Goal: Information Seeking & Learning: Learn about a topic

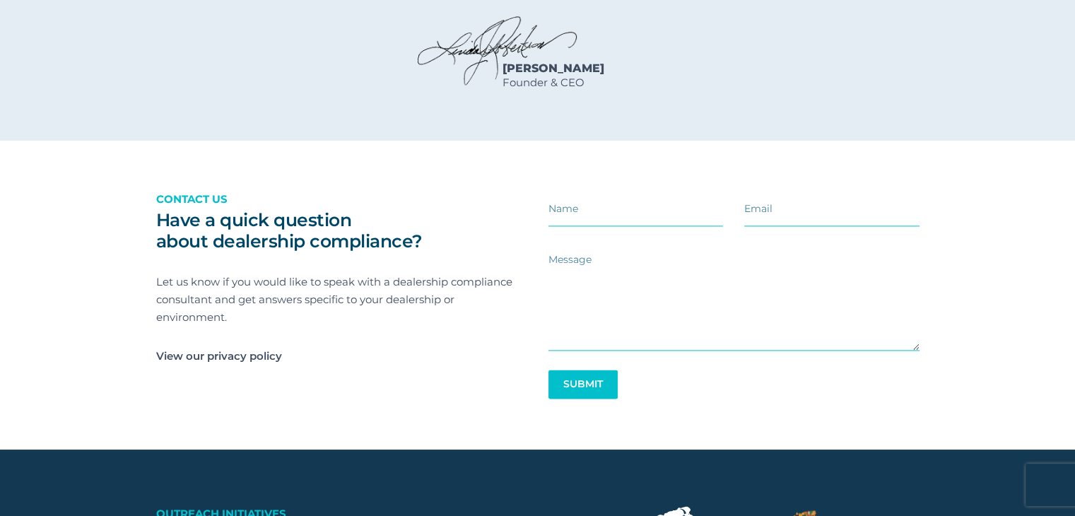
scroll to position [2191, 0]
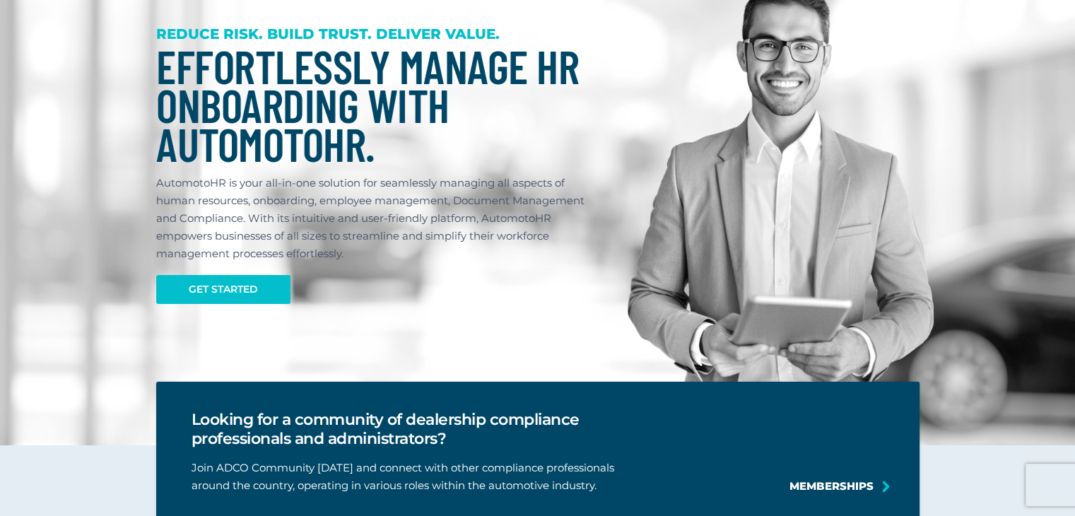
click at [110, 396] on section "REDUCE RISK. BUILD TRUST. DELIVER VALUE. Dealership Compliance Certification by…" at bounding box center [537, 200] width 1075 height 491
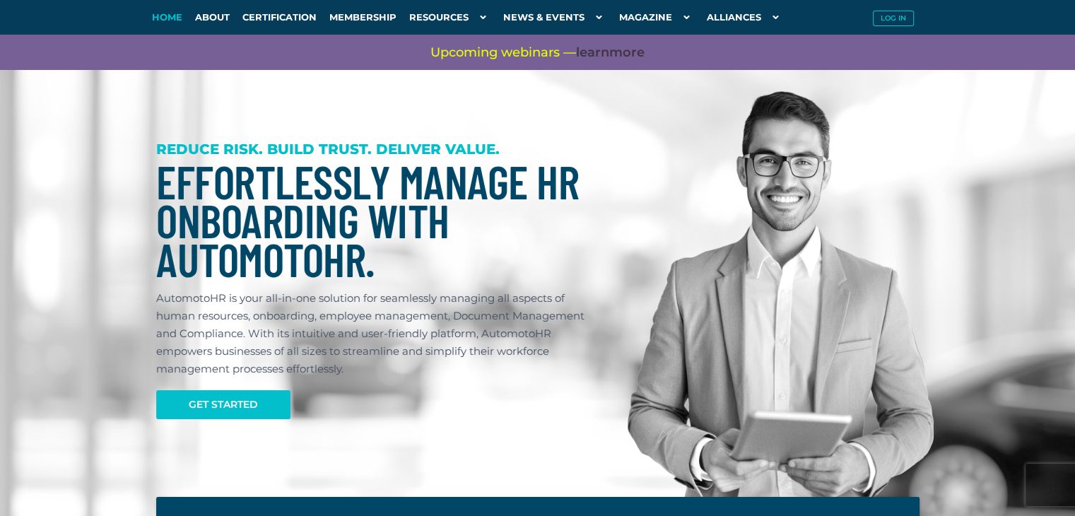
scroll to position [0, 0]
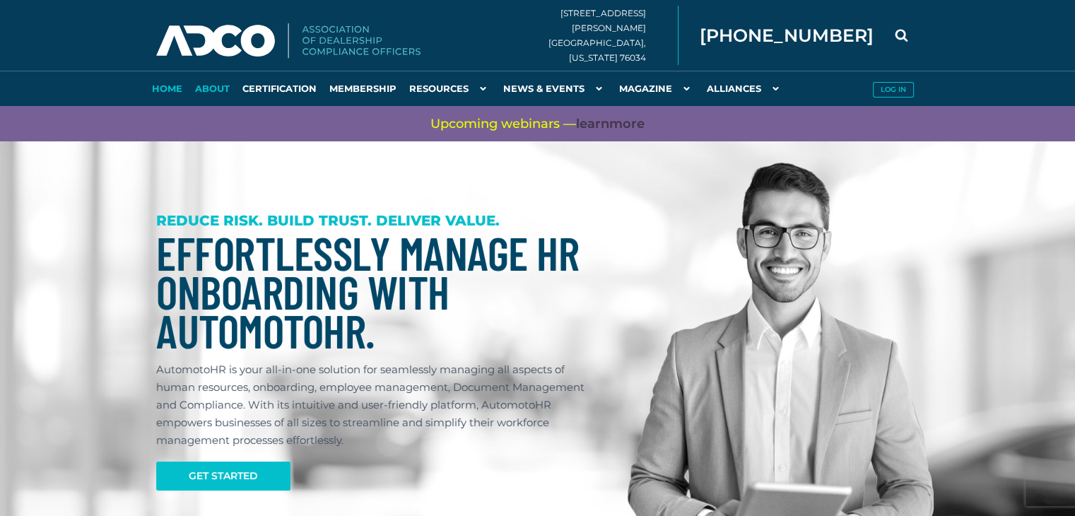
click at [210, 91] on link "About" at bounding box center [212, 88] width 47 height 35
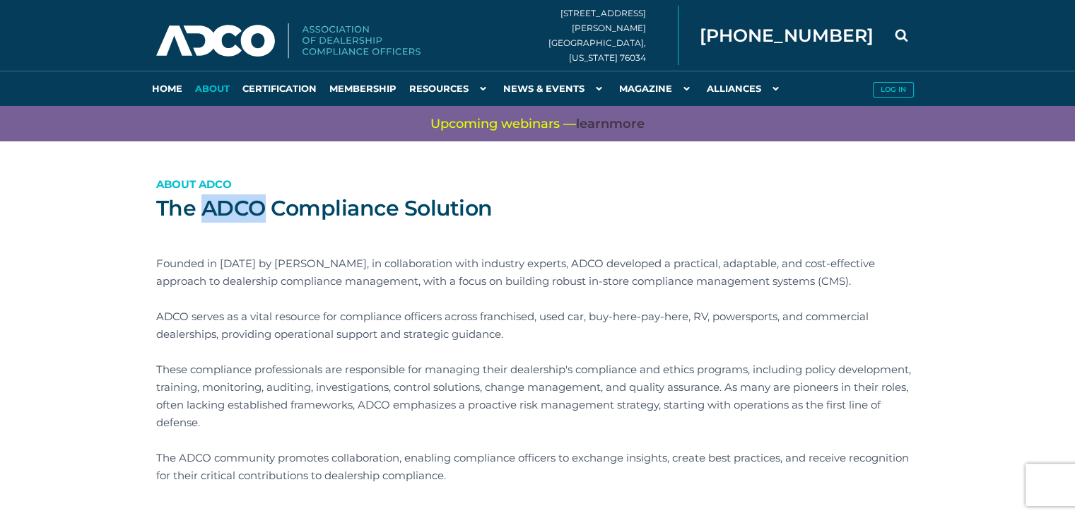
drag, startPoint x: 205, startPoint y: 213, endPoint x: 263, endPoint y: 203, distance: 58.9
click at [263, 203] on h1 "The ADCO Compliance Solution" at bounding box center [537, 208] width 763 height 28
copy h1 "ADCO"
click at [283, 221] on h1 "The ADCO Compliance Solution" at bounding box center [537, 208] width 763 height 28
drag, startPoint x: 196, startPoint y: 207, endPoint x: 263, endPoint y: 207, distance: 66.4
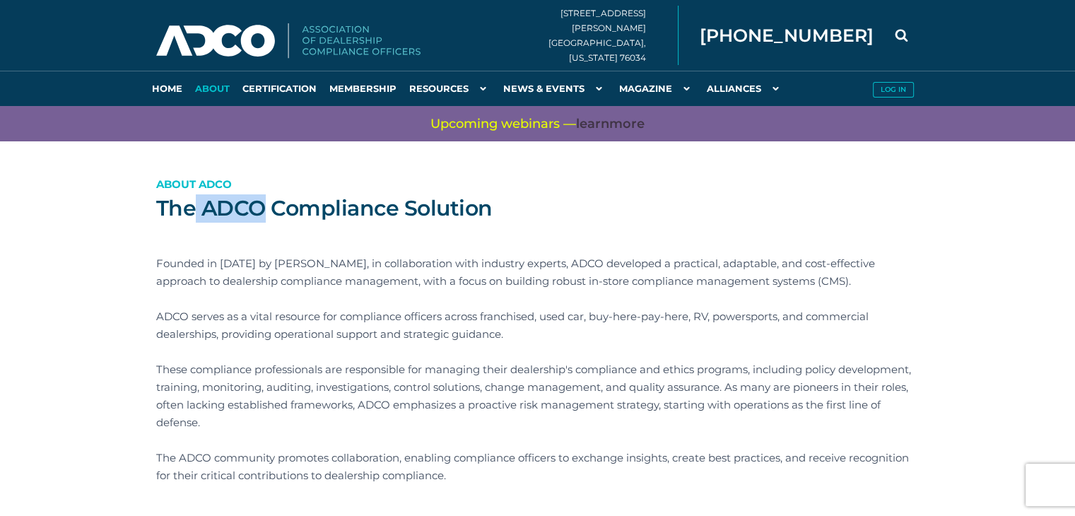
click at [263, 207] on h1 "The ADCO Compliance Solution" at bounding box center [537, 208] width 763 height 28
copy h1 "ADCO"
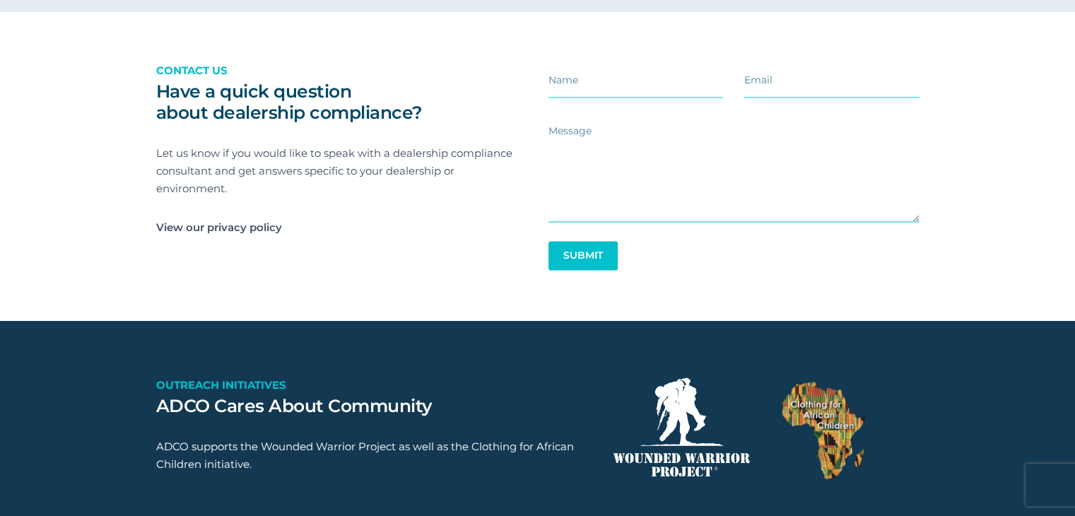
scroll to position [2482, 0]
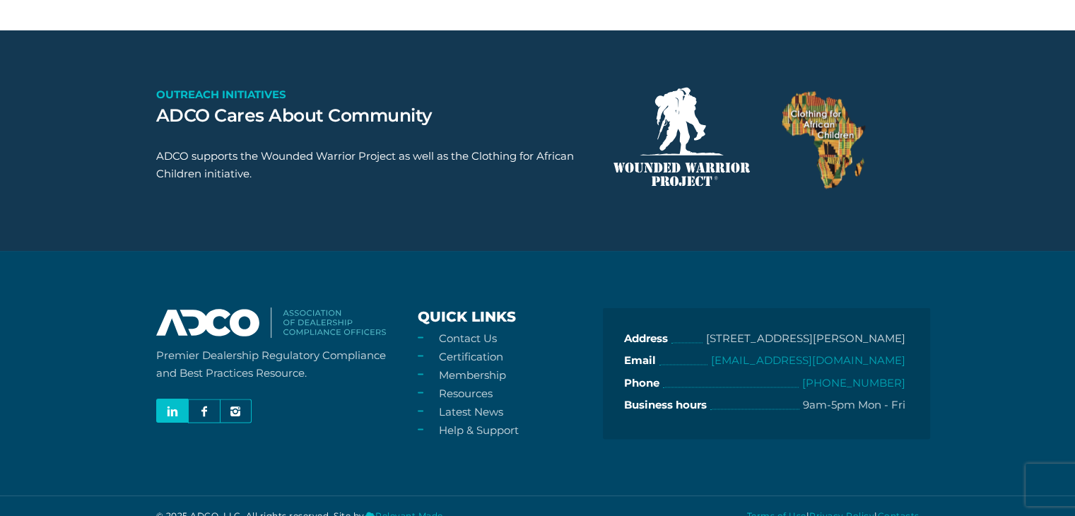
click at [172, 403] on icon at bounding box center [172, 412] width 11 height 19
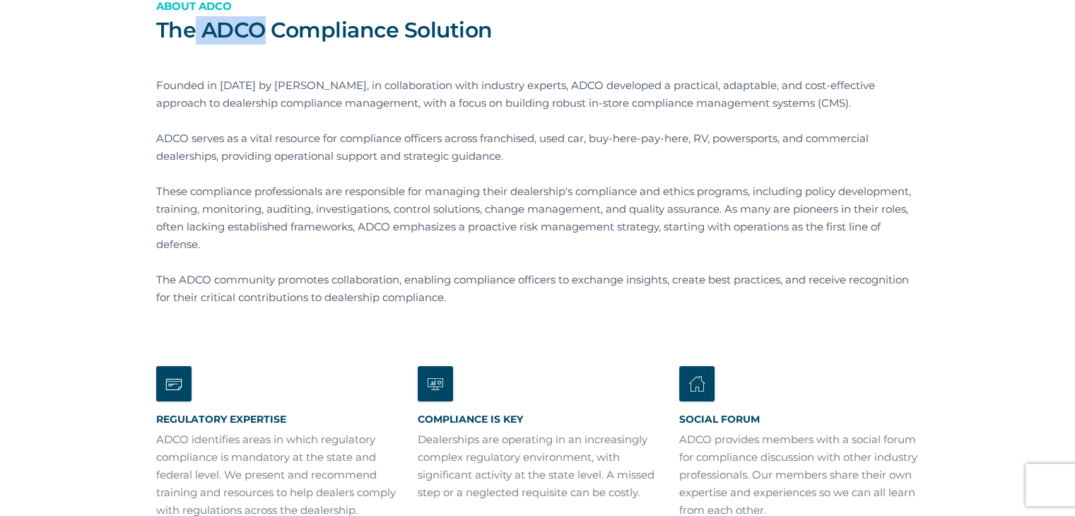
scroll to position [71, 0]
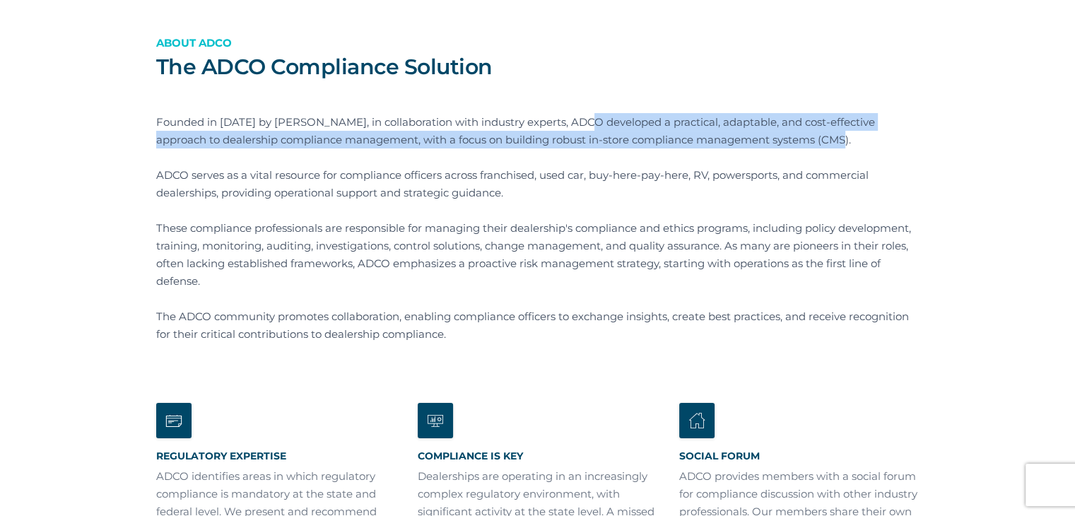
drag, startPoint x: 568, startPoint y: 119, endPoint x: 826, endPoint y: 142, distance: 259.0
click at [826, 142] on p "Founded in [DATE] by [PERSON_NAME], in collaboration with industry experts, ADC…" at bounding box center [537, 130] width 763 height 35
copy p "ADCO developed a practical, adaptable, and cost-effective approach to dealershi…"
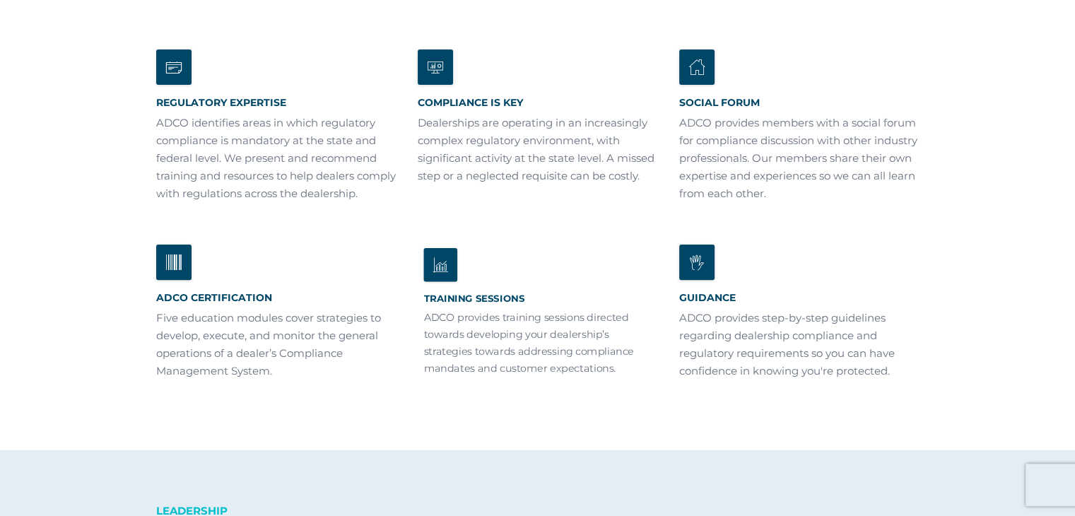
scroll to position [0, 0]
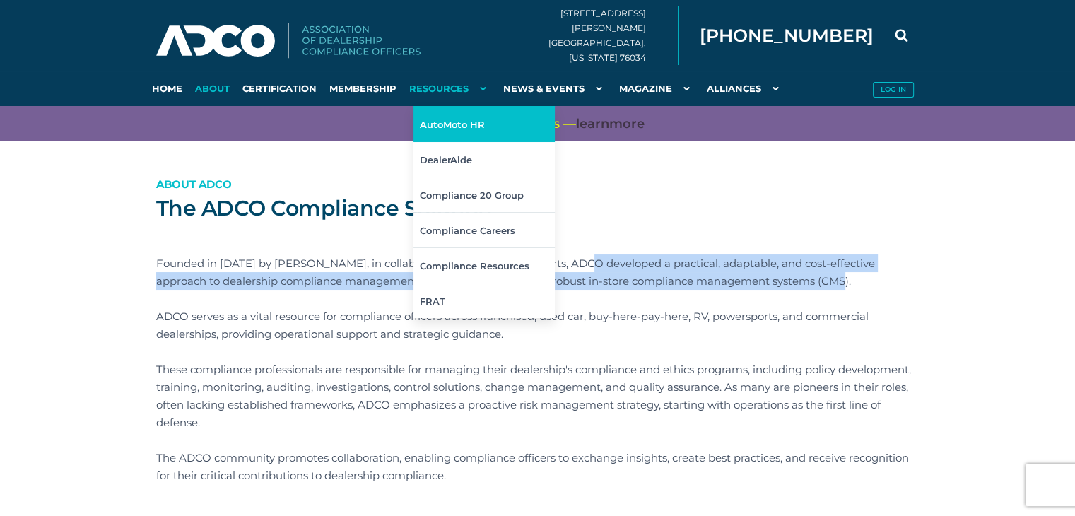
click at [460, 125] on link "AutoMoto HR" at bounding box center [483, 123] width 141 height 35
